Goal: Complete application form

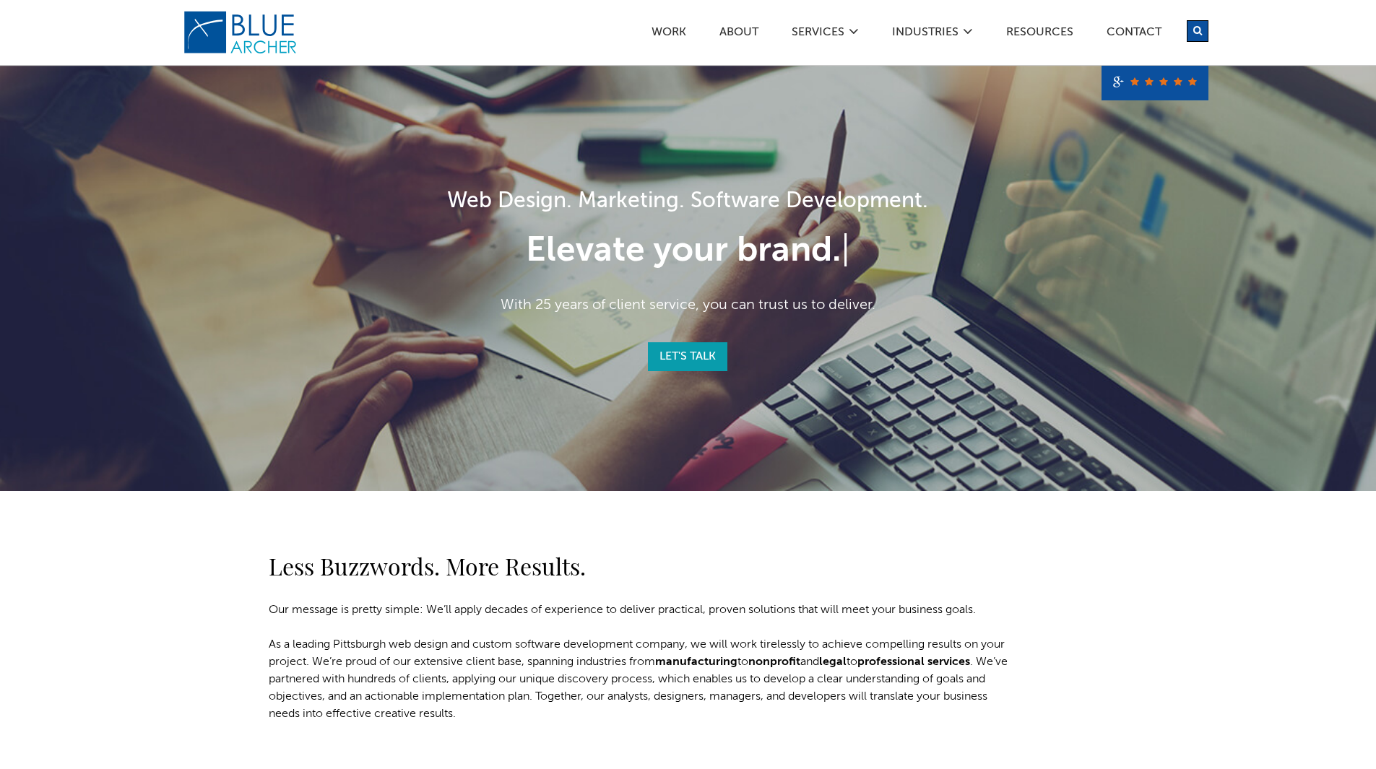
click at [703, 350] on link "Let's Talk" at bounding box center [687, 356] width 79 height 29
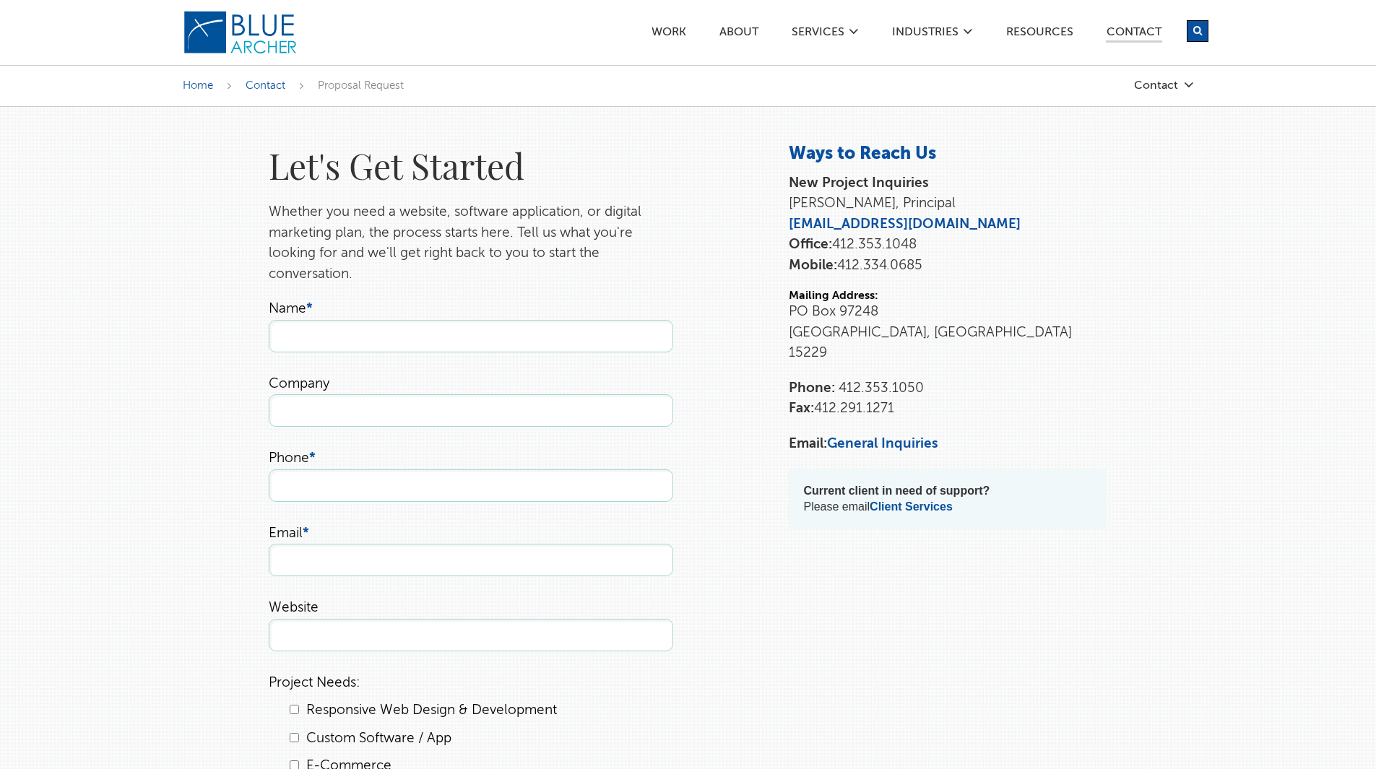
click at [456, 360] on ul "Name * Company Phone * Email * Website Project Needs: Responsive Web Design & D…" at bounding box center [471, 717] width 405 height 837
click at [459, 344] on input "Name *" at bounding box center [471, 336] width 405 height 33
type input "[PERSON_NAME]"
type input "University"
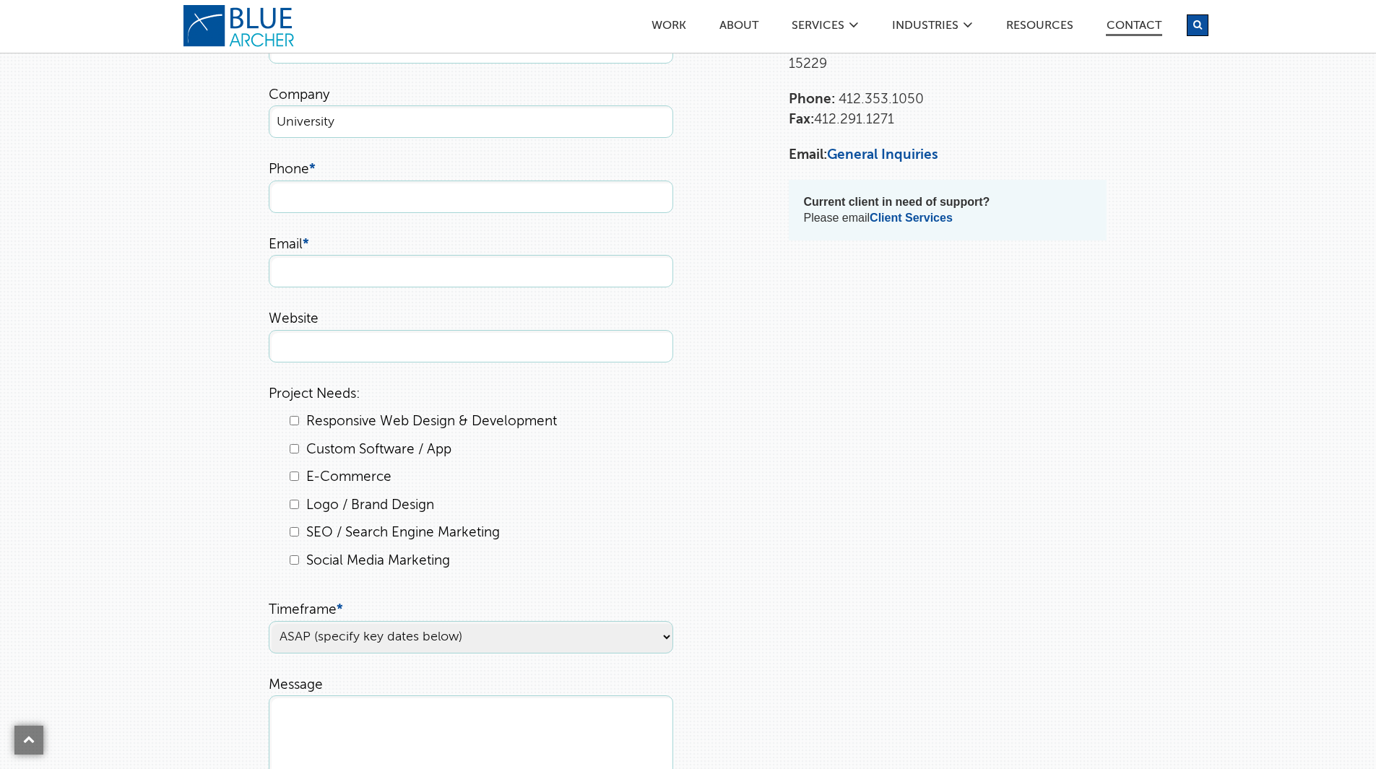
click at [291, 421] on input "Responsive Web Design & Development" at bounding box center [294, 420] width 9 height 9
checkbox input "true"
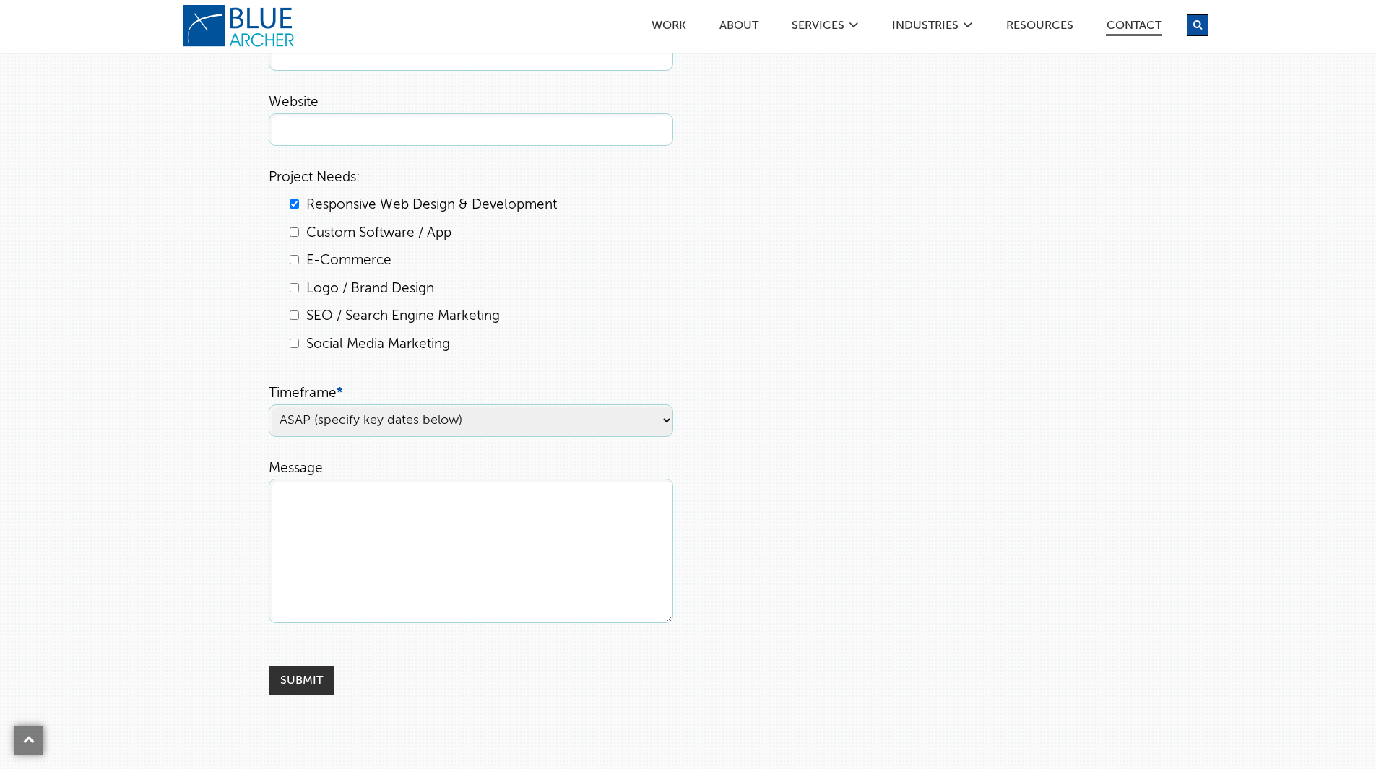
click at [453, 426] on select "ASAP (specify key dates below) [DATE] [DATE] Undecided" at bounding box center [471, 421] width 405 height 33
select select "[DATE]"
click at [269, 405] on select "ASAP (specify key dates below) [DATE] [DATE] Undecided" at bounding box center [471, 421] width 405 height 33
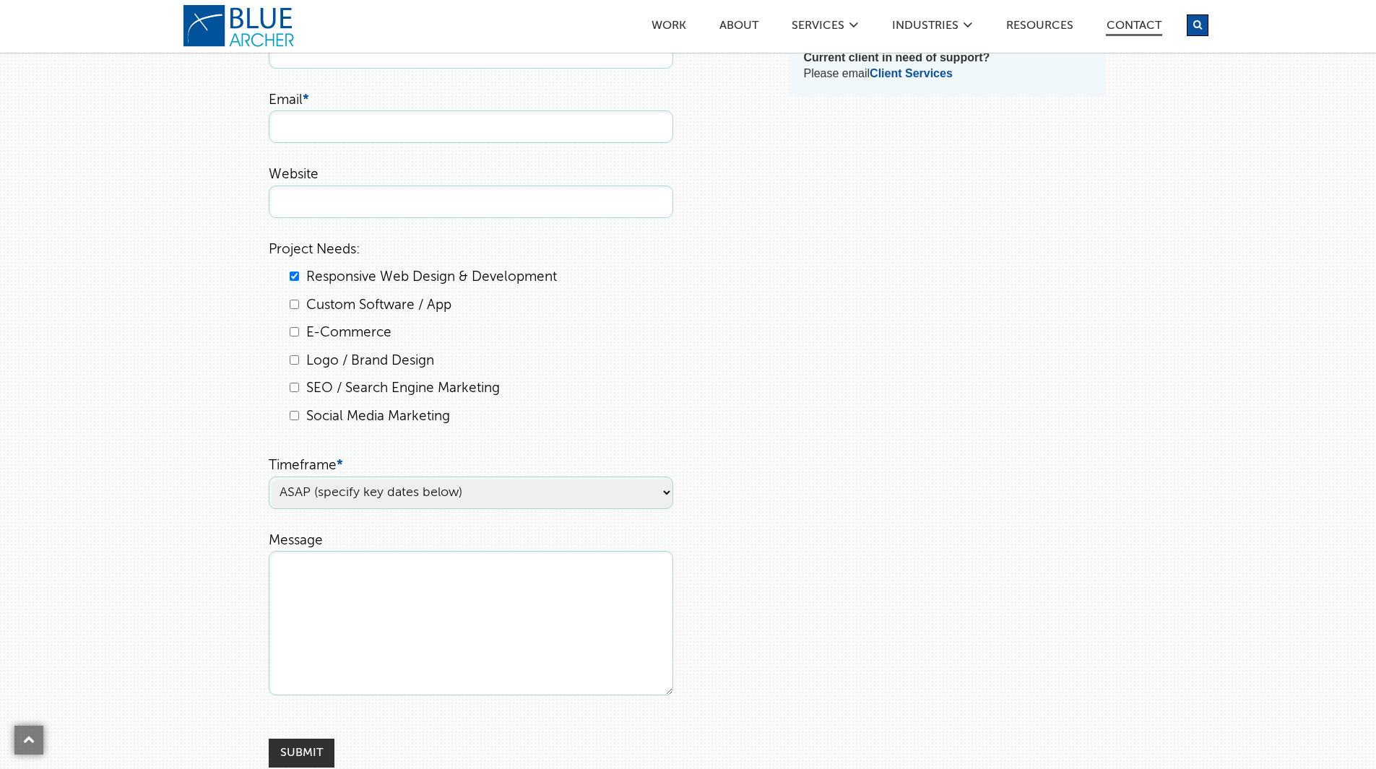
scroll to position [72, 0]
